Goal: Navigation & Orientation: Find specific page/section

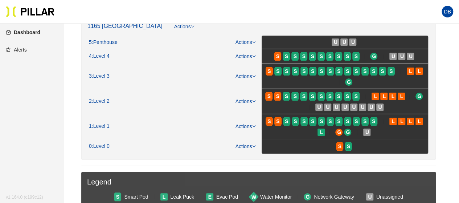
scroll to position [127, 0]
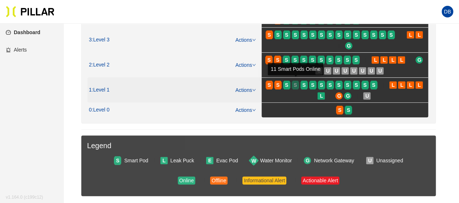
click at [296, 84] on span "S" at bounding box center [295, 85] width 3 height 8
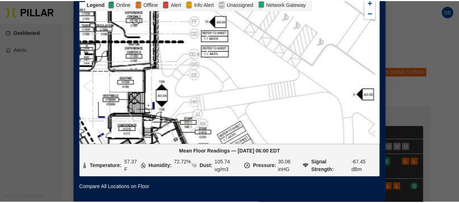
scroll to position [5, 0]
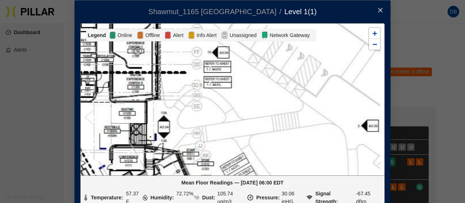
drag, startPoint x: 381, startPoint y: 8, endPoint x: 379, endPoint y: 12, distance: 4.6
click at [380, 8] on span "Close" at bounding box center [380, 10] width 20 height 20
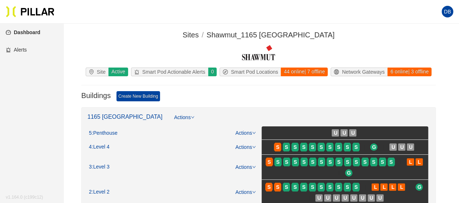
scroll to position [73, 0]
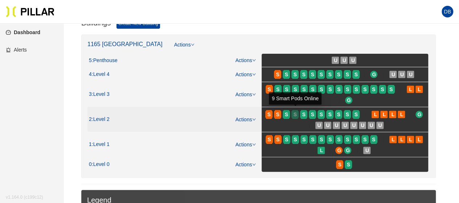
click at [294, 113] on span "S" at bounding box center [295, 114] width 3 height 8
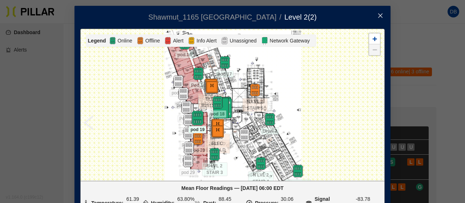
click at [196, 117] on img at bounding box center [198, 118] width 16 height 16
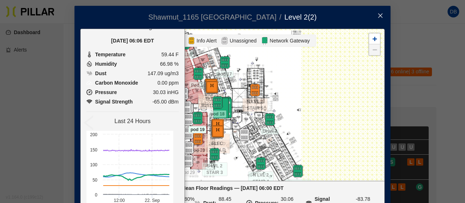
scroll to position [16, 0]
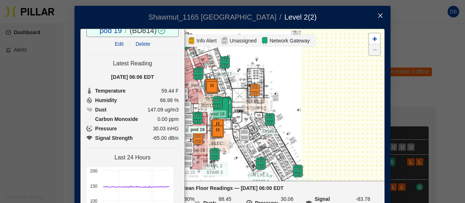
click at [379, 15] on icon "close" at bounding box center [380, 16] width 6 height 6
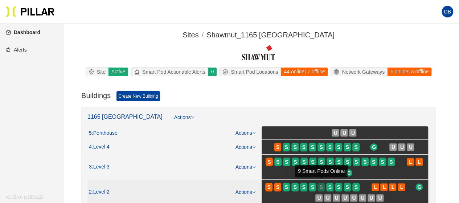
click at [318, 185] on div "S" at bounding box center [321, 187] width 7 height 6
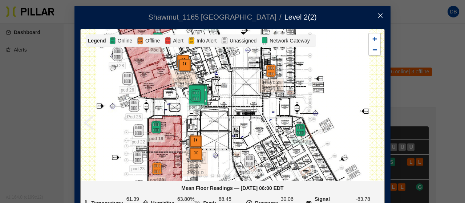
click at [380, 14] on icon "close" at bounding box center [380, 16] width 6 height 6
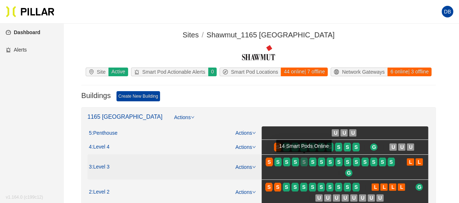
click at [301, 160] on div "S" at bounding box center [304, 162] width 7 height 6
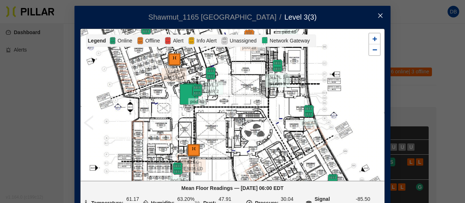
click at [377, 16] on icon "close" at bounding box center [380, 16] width 6 height 6
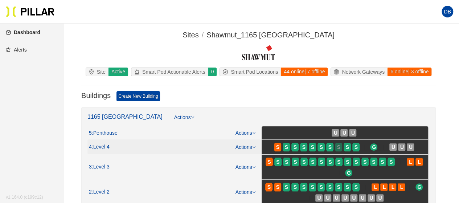
click at [341, 145] on div "S" at bounding box center [338, 147] width 7 height 6
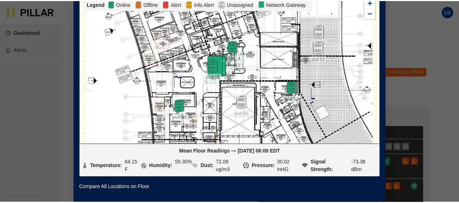
scroll to position [5, 0]
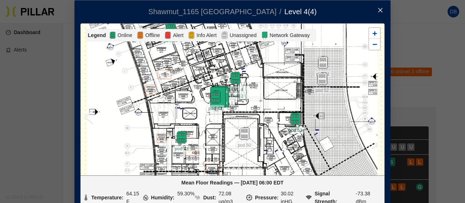
click at [380, 8] on icon "close" at bounding box center [380, 10] width 6 height 6
